Goal: Information Seeking & Learning: Learn about a topic

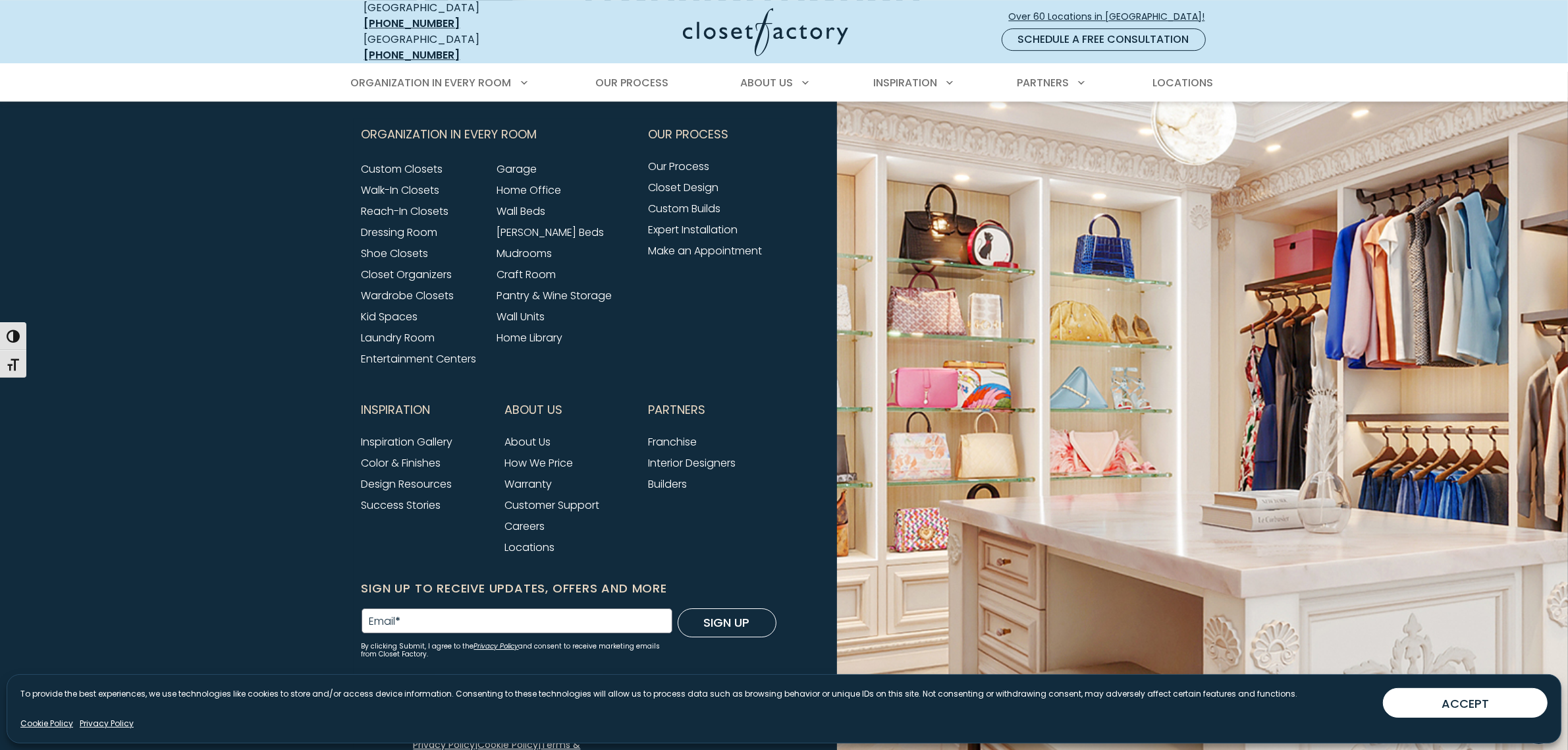
scroll to position [5271, 0]
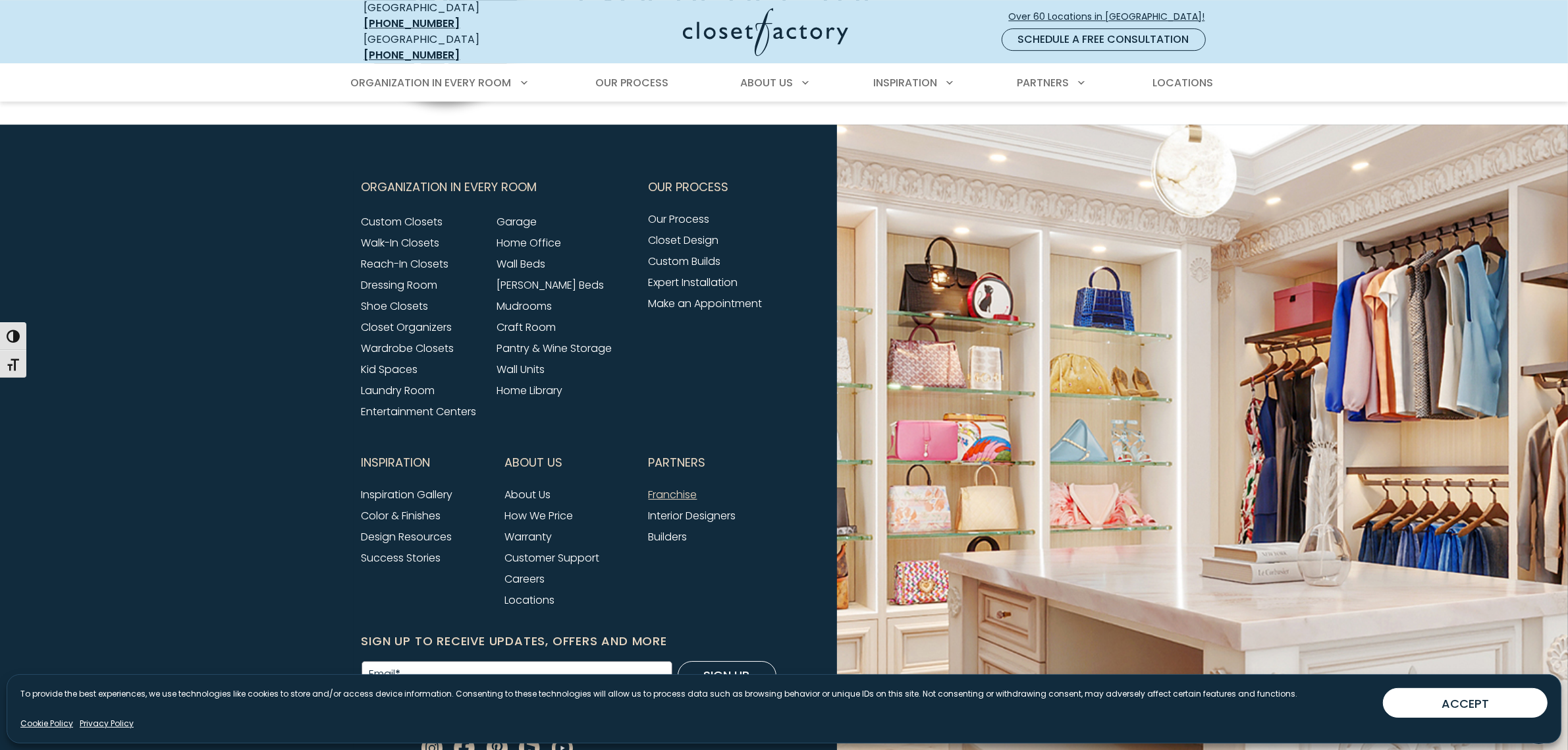
click at [682, 487] on link "Franchise" at bounding box center [673, 494] width 49 height 15
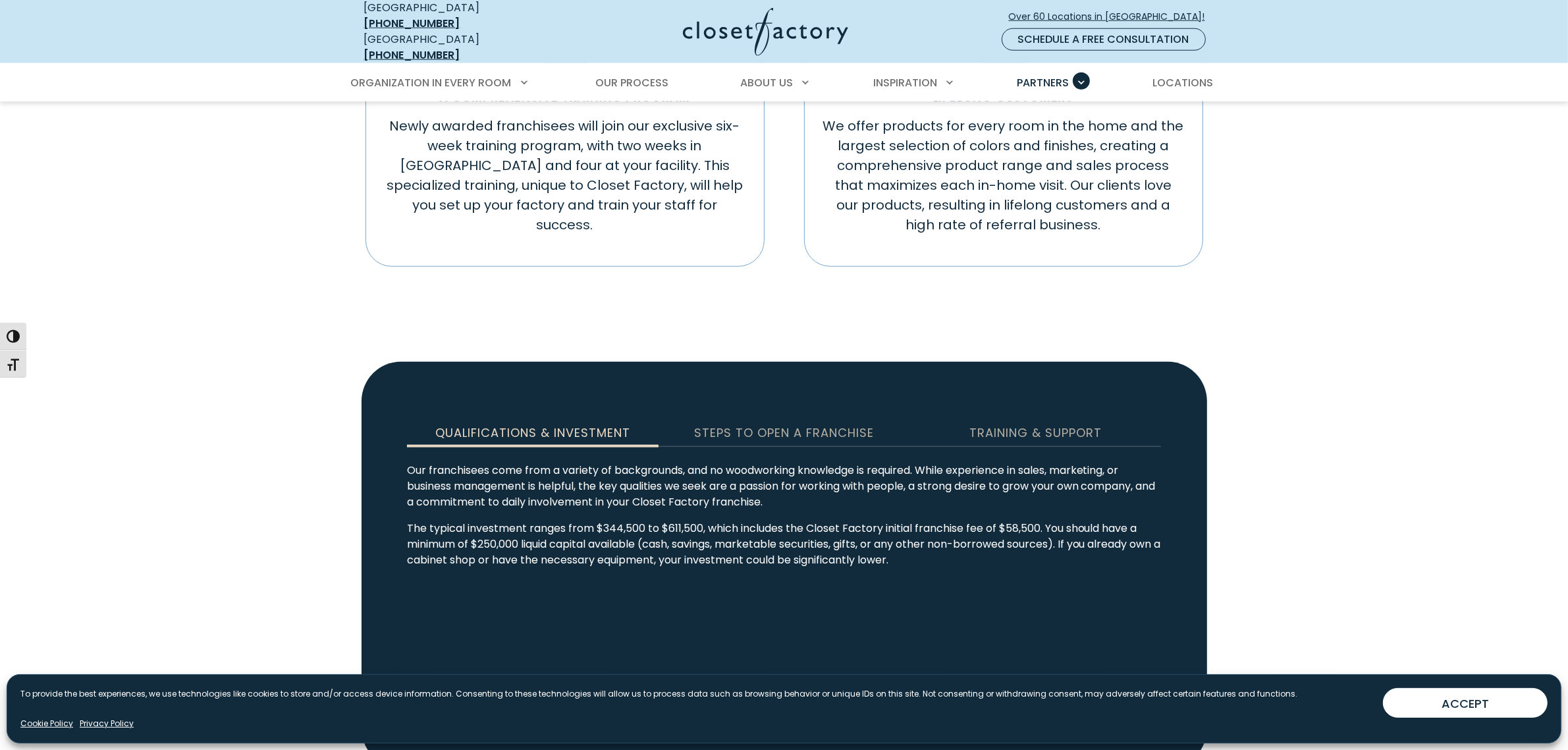
scroll to position [1894, 0]
click at [754, 425] on div "Steps to Open a Franchise" at bounding box center [784, 432] width 237 height 12
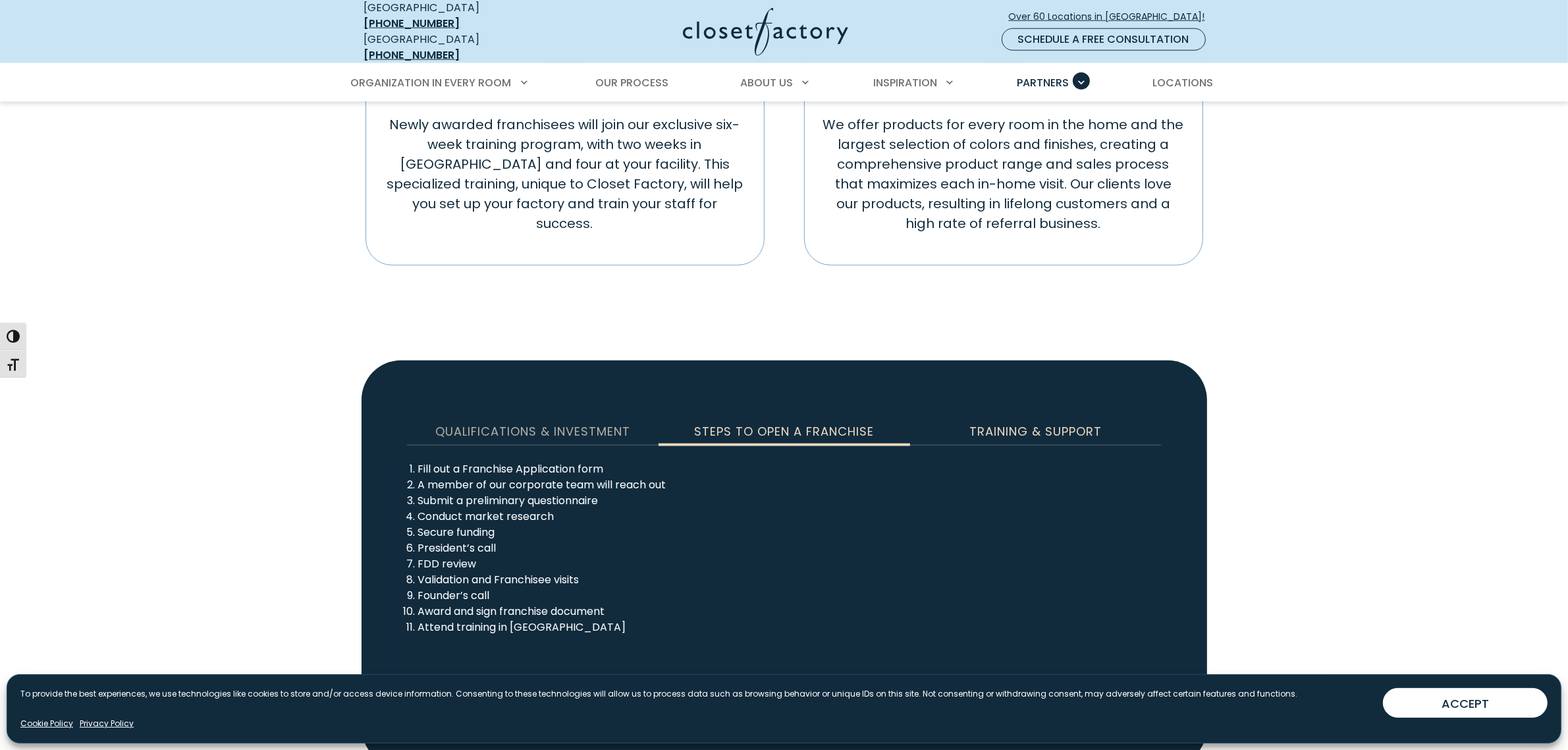
click at [1031, 425] on div "Training & Support" at bounding box center [1035, 432] width 237 height 12
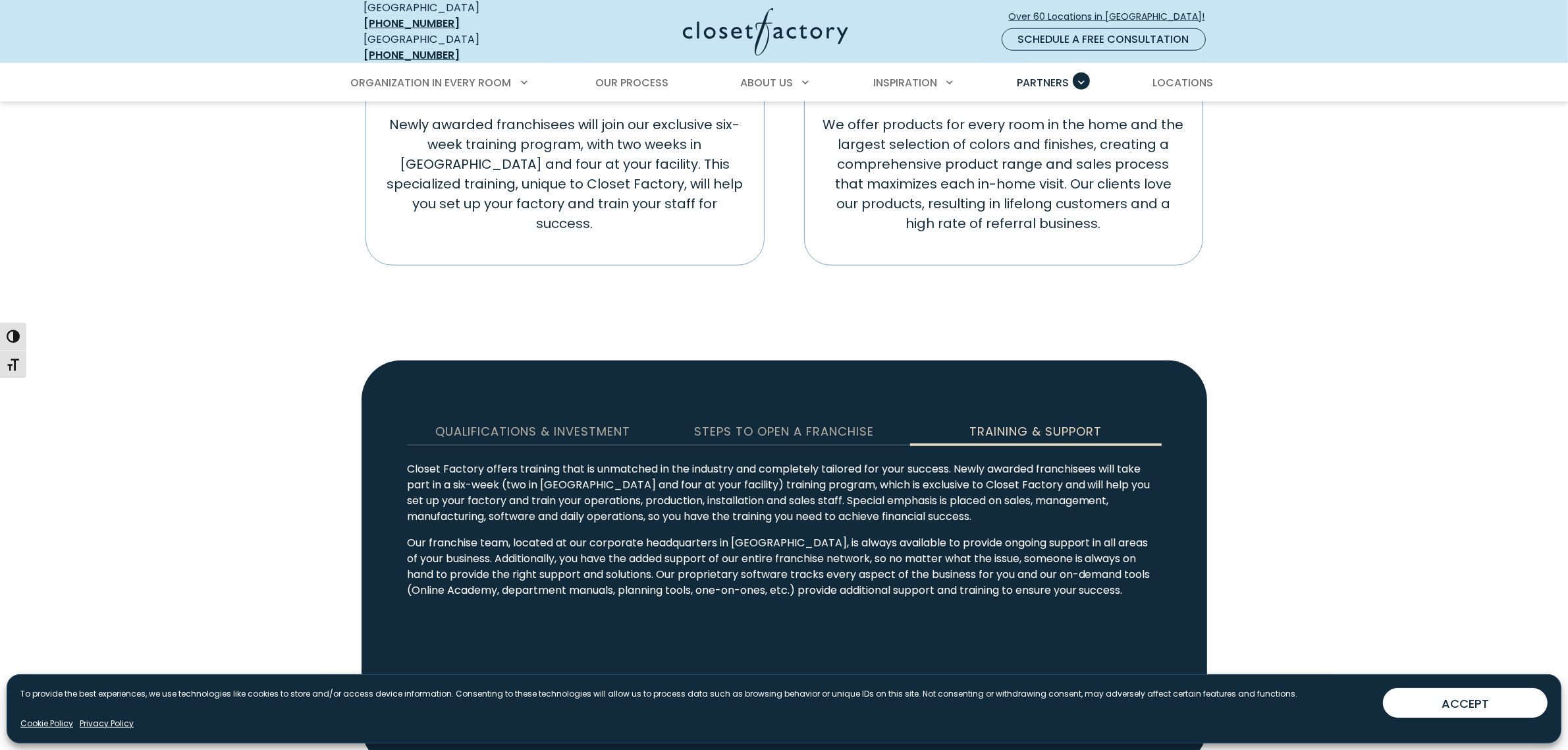
click at [786, 693] on link "View All Requirements" at bounding box center [783, 708] width 247 height 31
click at [484, 425] on div "Qualifications & Investment" at bounding box center [533, 432] width 237 height 12
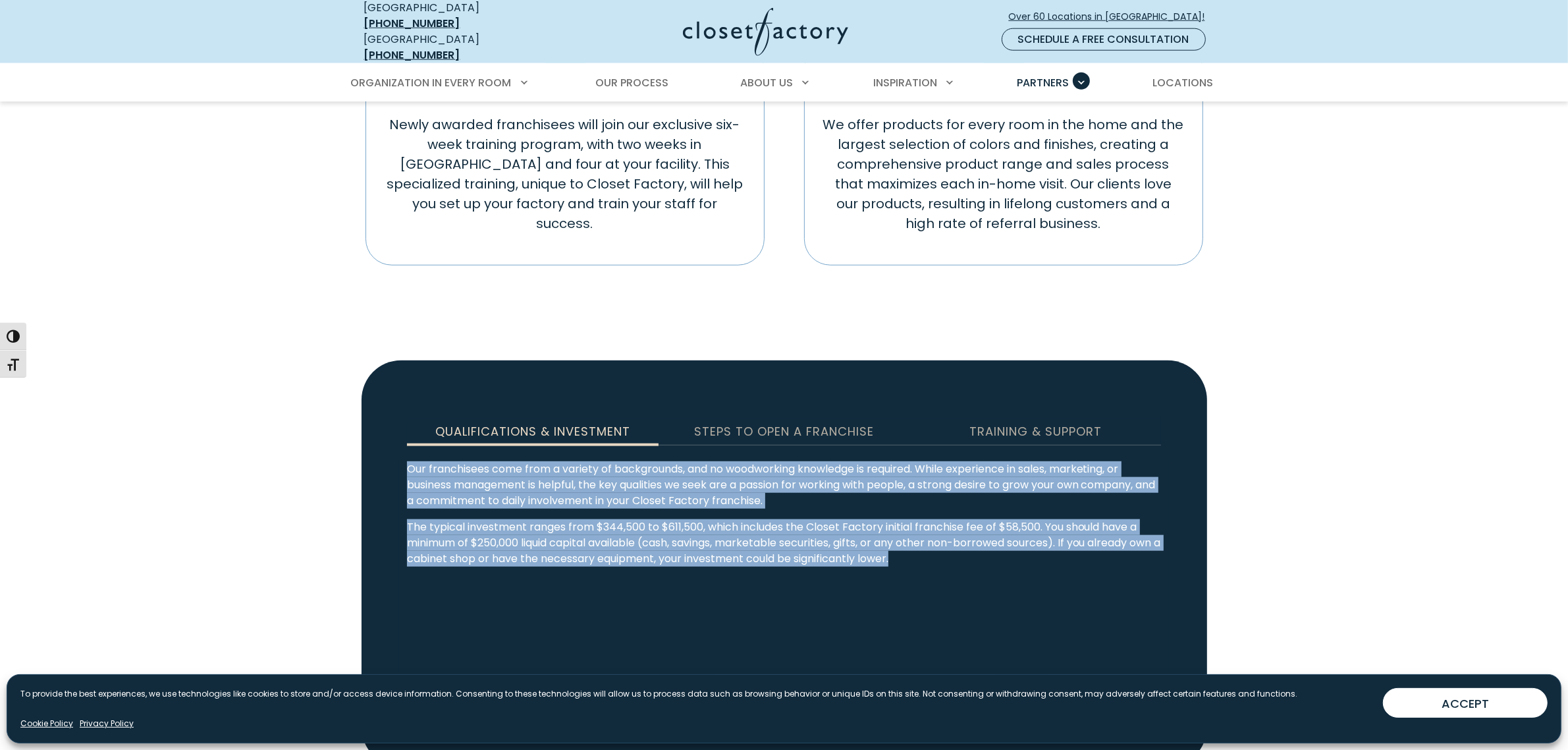
drag, startPoint x: 951, startPoint y: 419, endPoint x: 394, endPoint y: 333, distance: 563.6
click at [394, 461] on div "Qualifications & Investment Our franchisees come from a variety of backgrounds,…" at bounding box center [784, 567] width 840 height 211
copy div "Our franchisees come from a variety of backgrounds, and no woodworking knowledg…"
